Goal: Find specific page/section: Find specific page/section

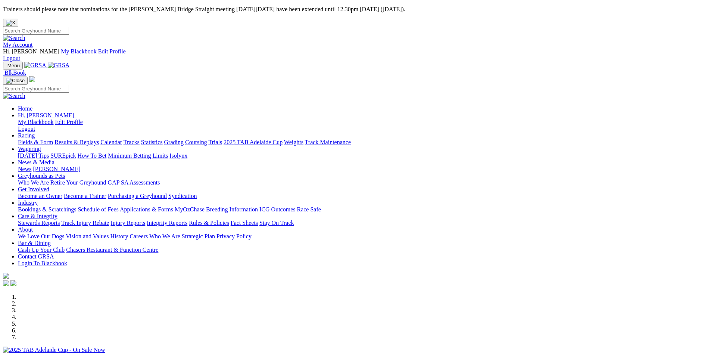
scroll to position [149, 0]
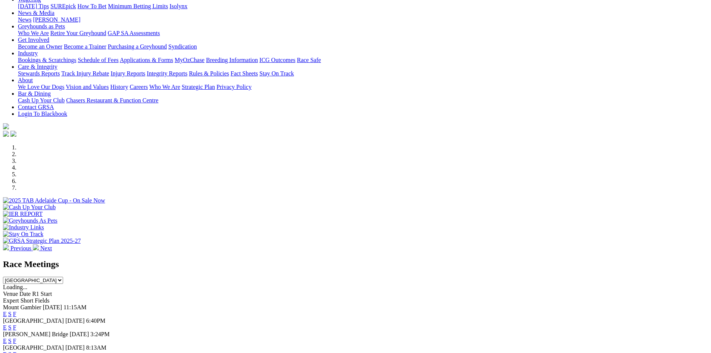
click at [16, 338] on link "F" at bounding box center [14, 341] width 3 height 6
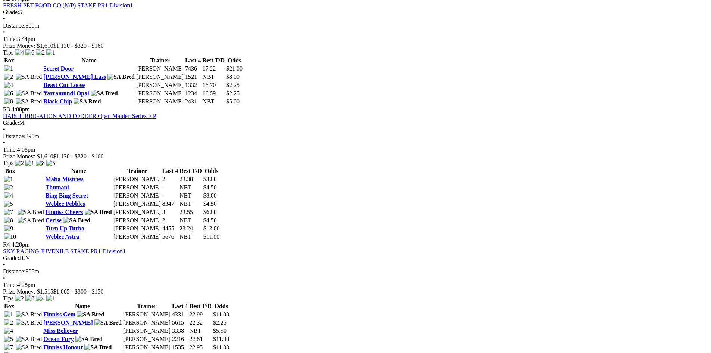
scroll to position [575, 0]
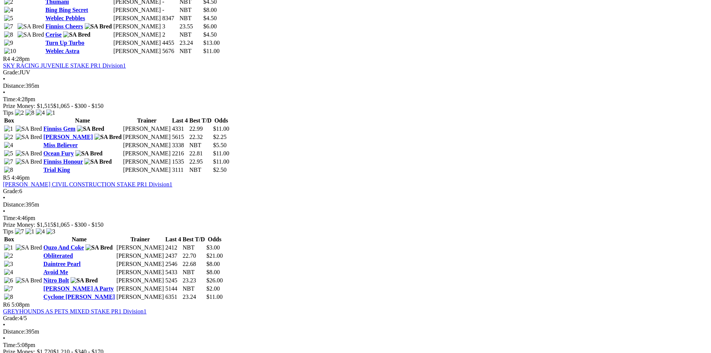
scroll to position [754, 0]
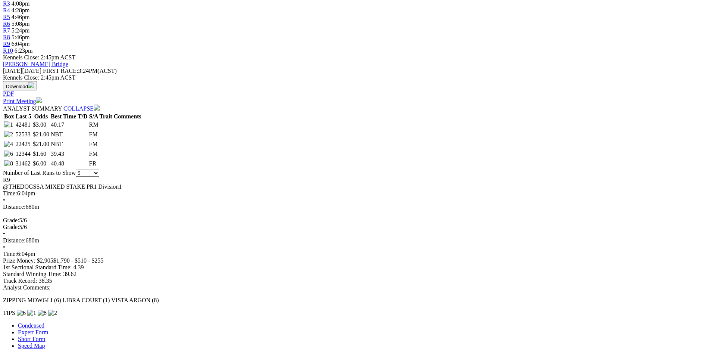
scroll to position [336, 0]
